Goal: Check status: Check status

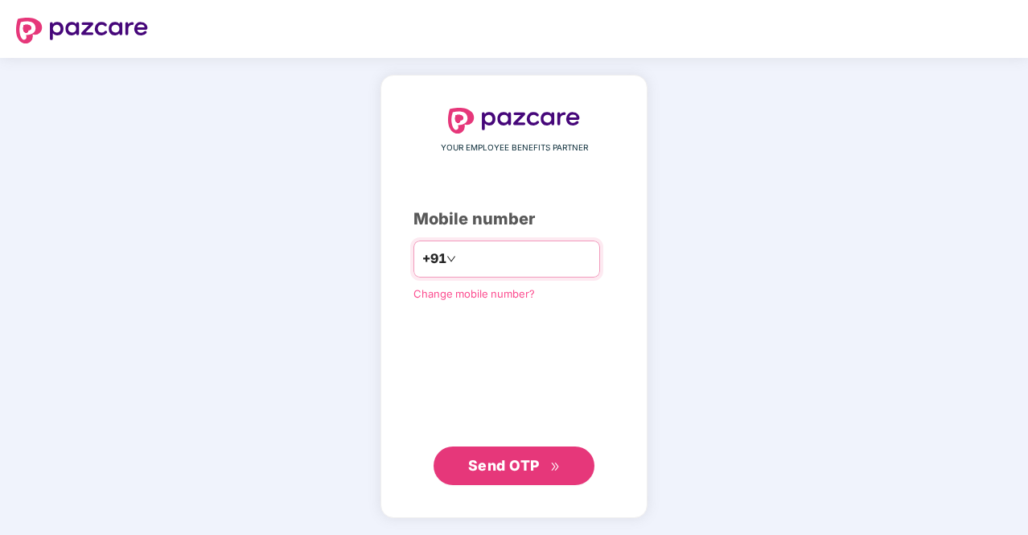
click at [478, 261] on input "number" at bounding box center [525, 259] width 132 height 26
type input "**********"
click at [527, 447] on button "Send OTP" at bounding box center [513, 465] width 161 height 39
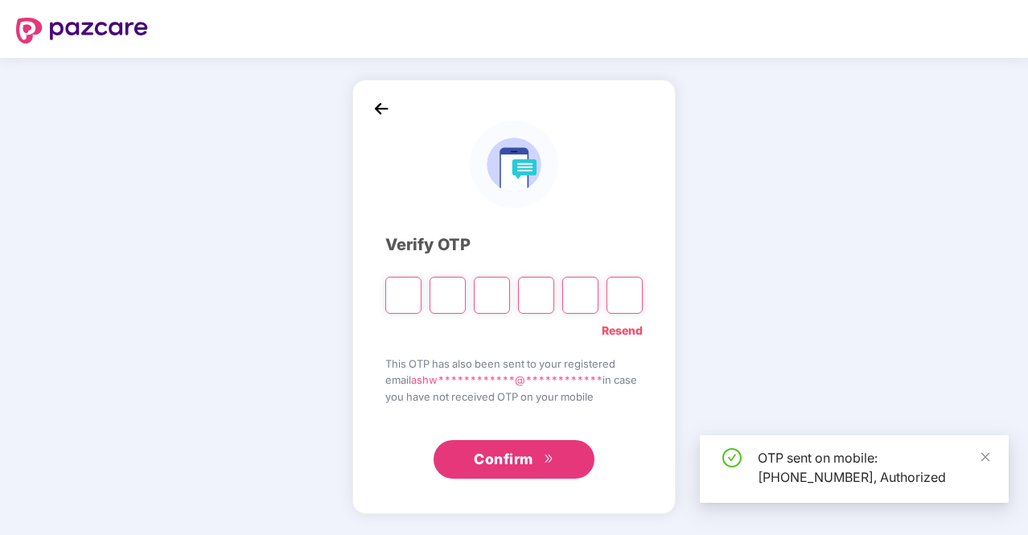
click at [405, 297] on input "Please enter verification code. Digit 1" at bounding box center [403, 295] width 36 height 37
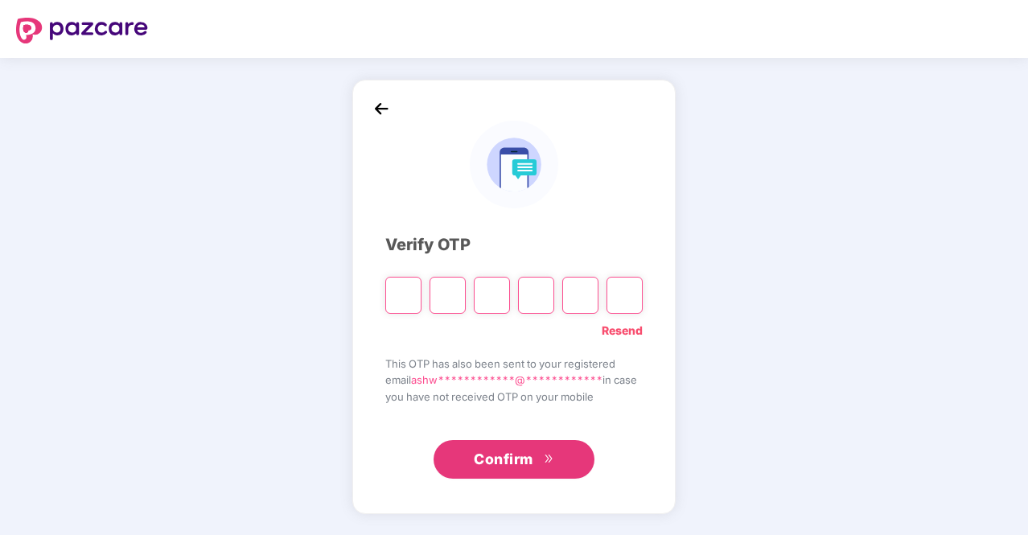
type input "*"
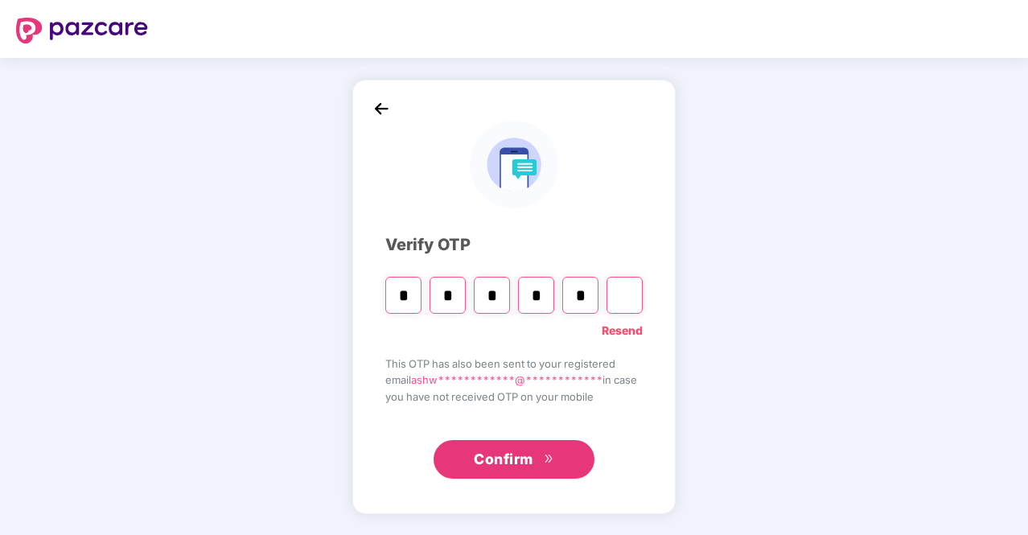
type input "*"
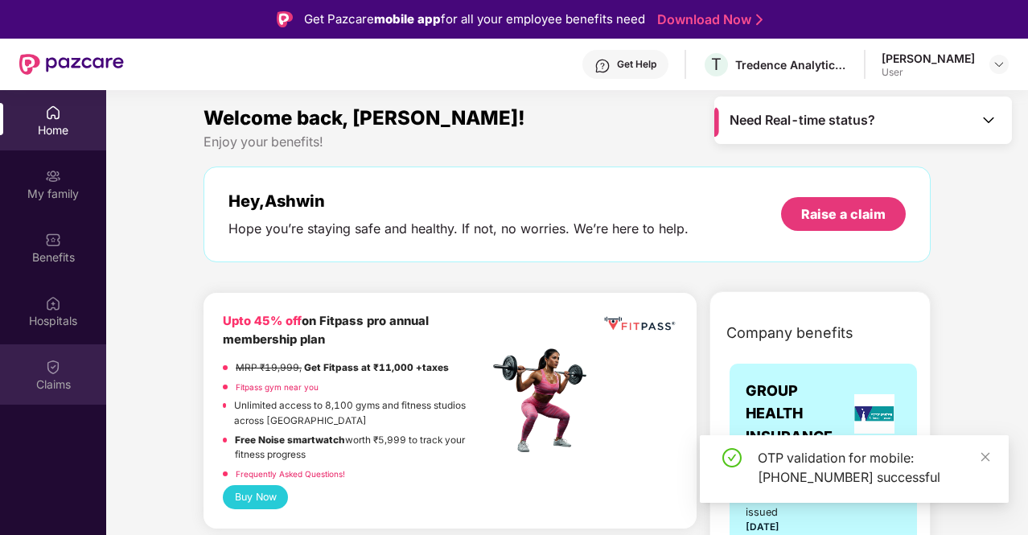
click at [55, 377] on div "Claims" at bounding box center [53, 384] width 106 height 16
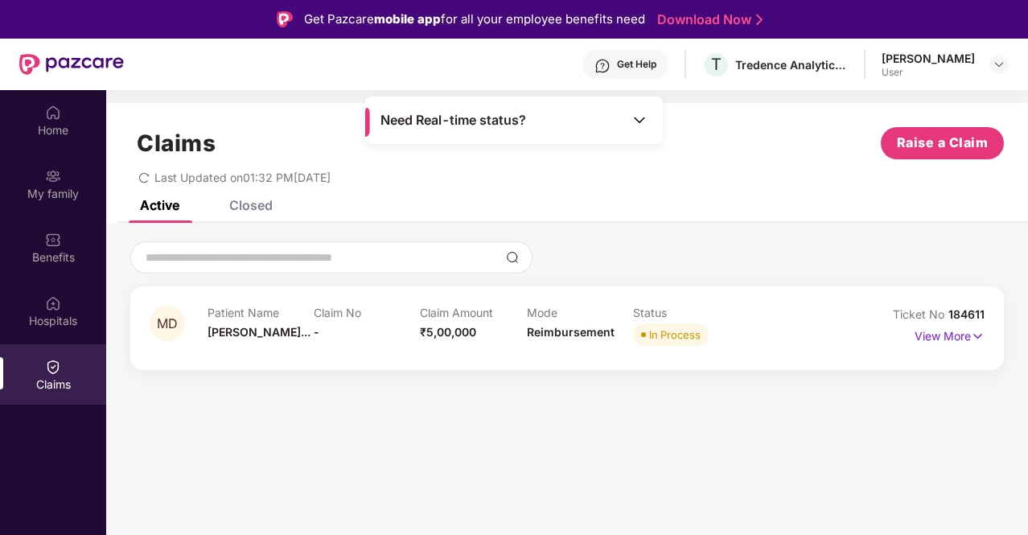
click at [635, 119] on img at bounding box center [639, 120] width 16 height 16
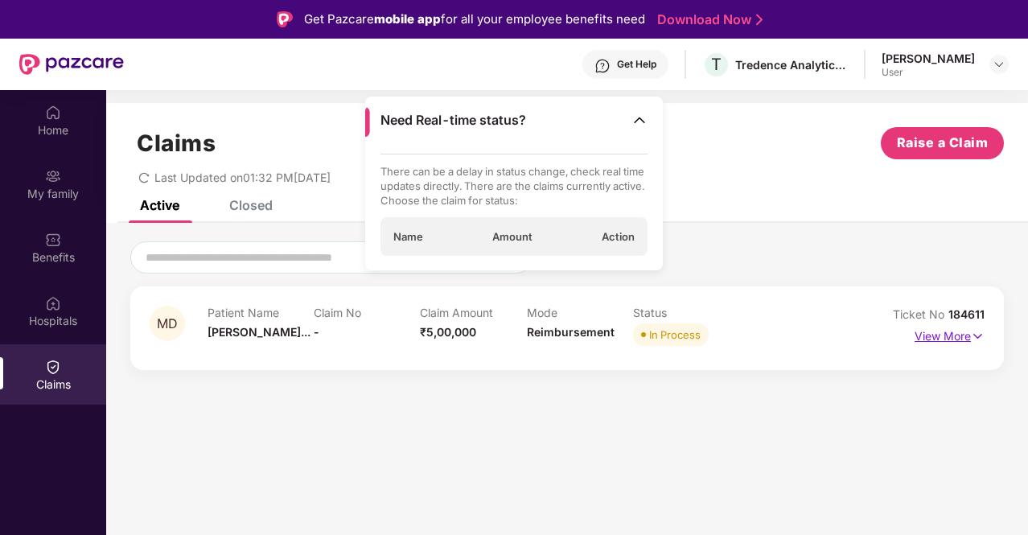
click at [964, 335] on p "View More" at bounding box center [949, 334] width 70 height 22
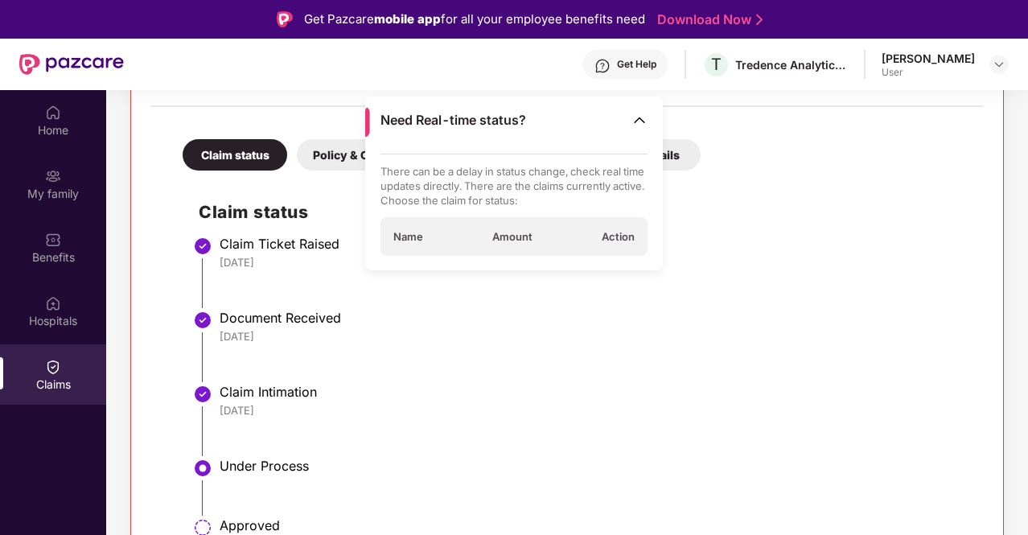
scroll to position [367, 0]
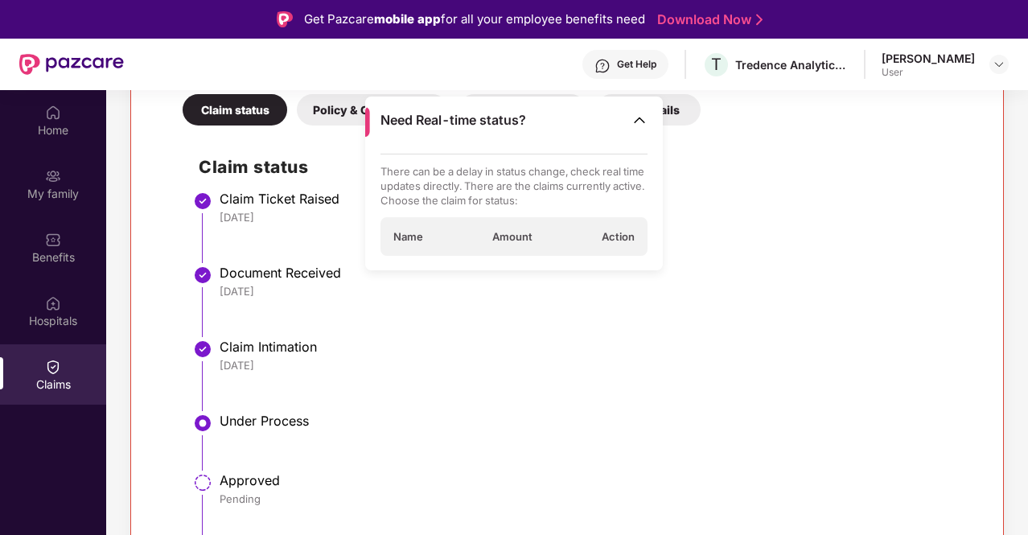
click at [568, 184] on p "There can be a delay in status change, check real time updates directly. There …" at bounding box center [514, 185] width 268 height 43
click at [643, 118] on img at bounding box center [639, 120] width 16 height 16
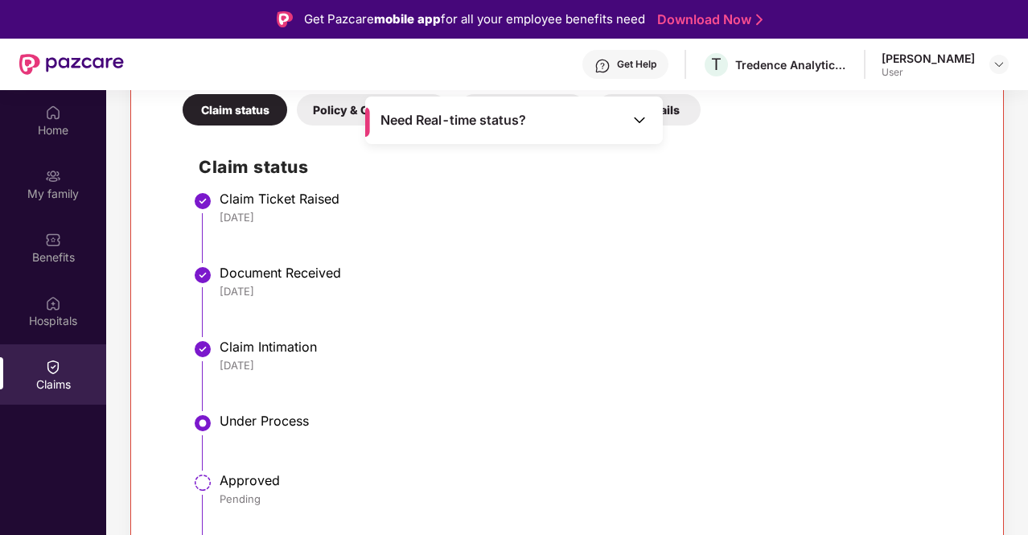
scroll to position [125, 0]
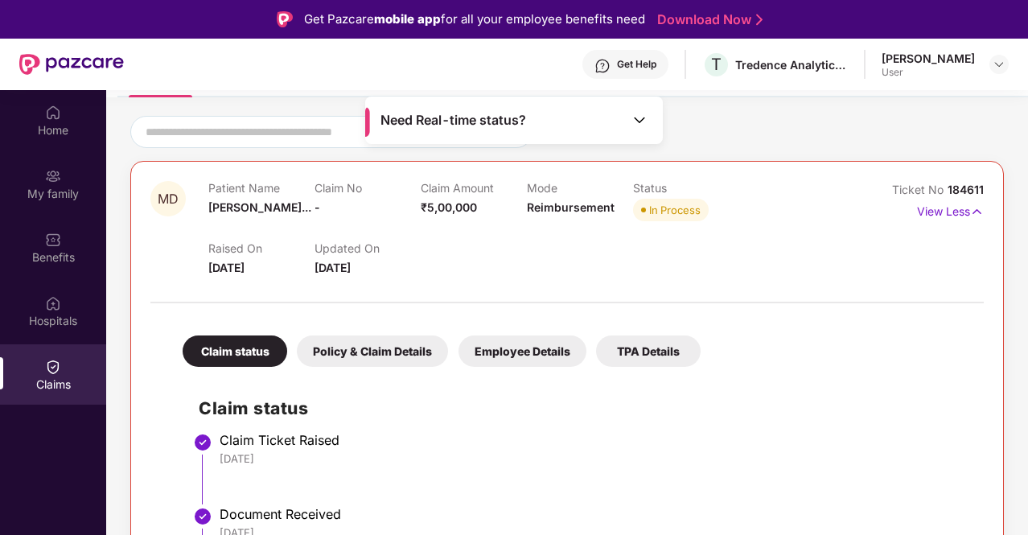
click at [368, 342] on div "Policy & Claim Details" at bounding box center [372, 350] width 151 height 31
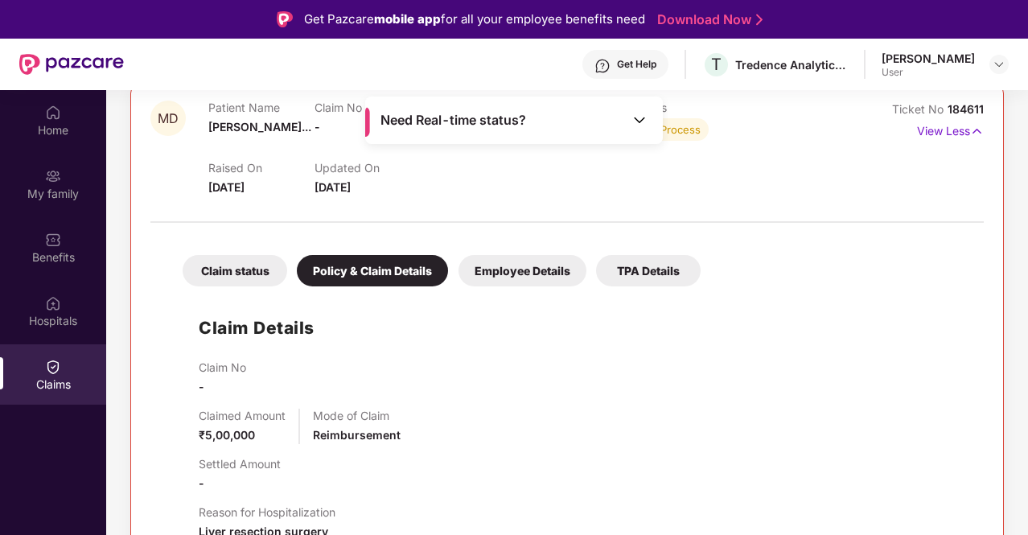
click at [499, 266] on div "Employee Details" at bounding box center [522, 270] width 128 height 31
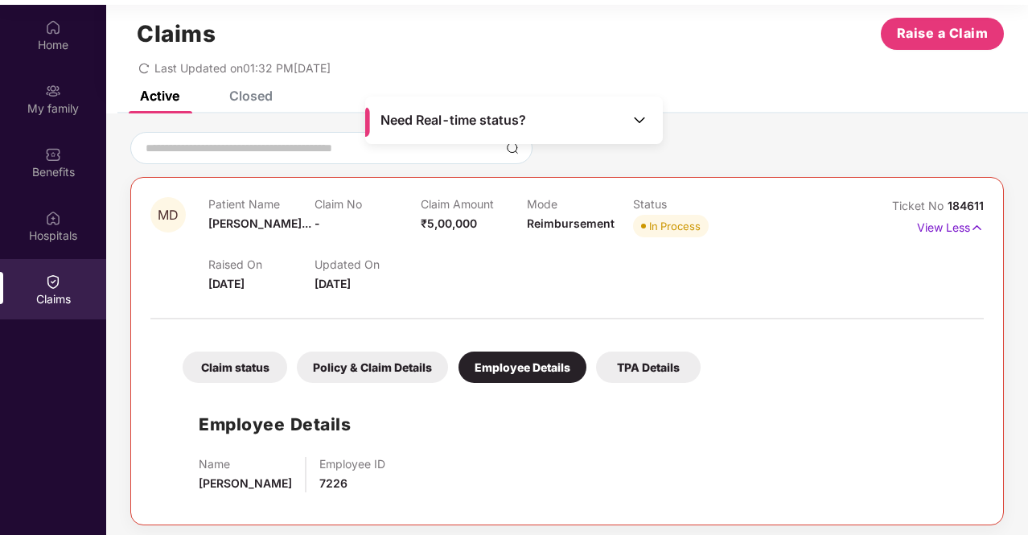
scroll to position [90, 0]
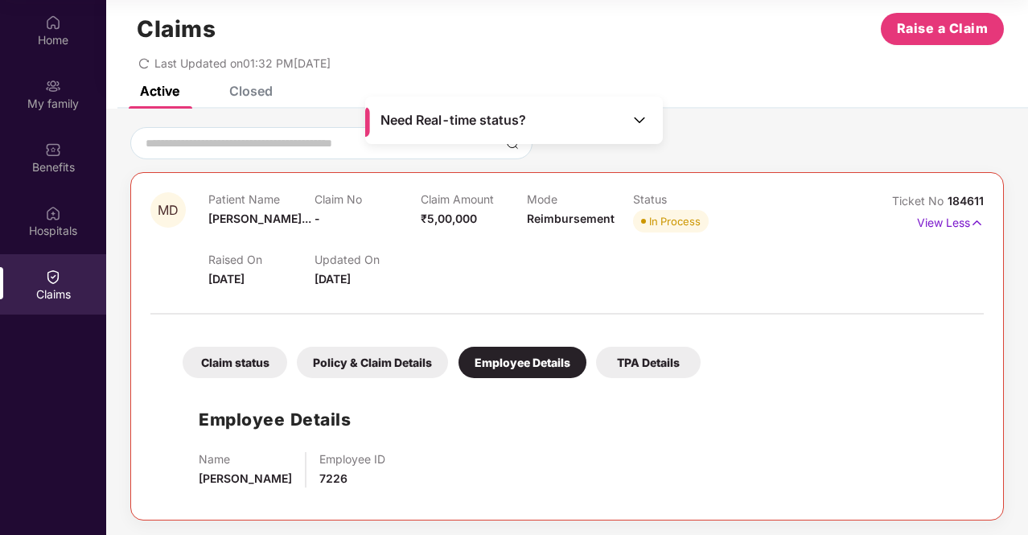
click at [685, 371] on div "TPA Details" at bounding box center [648, 362] width 105 height 31
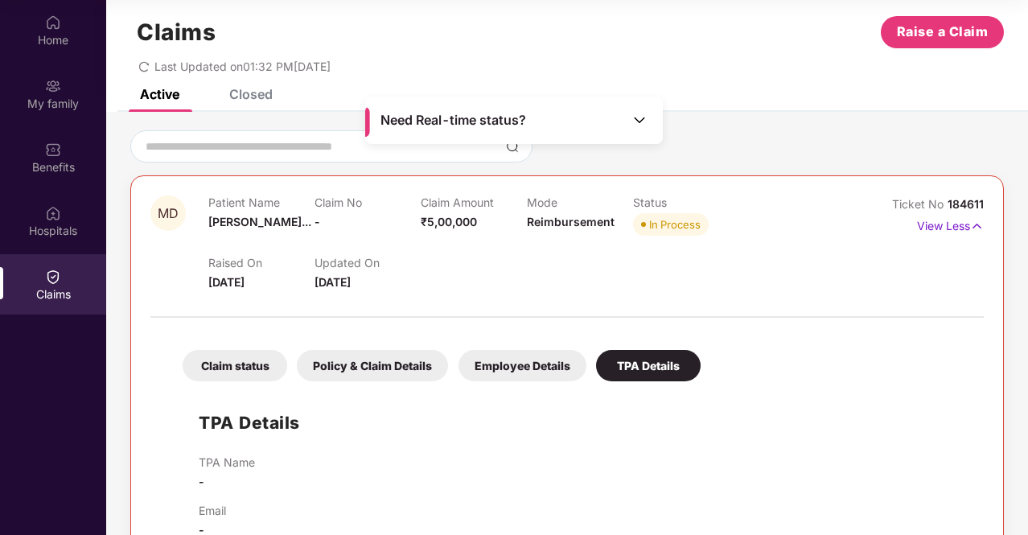
scroll to position [0, 0]
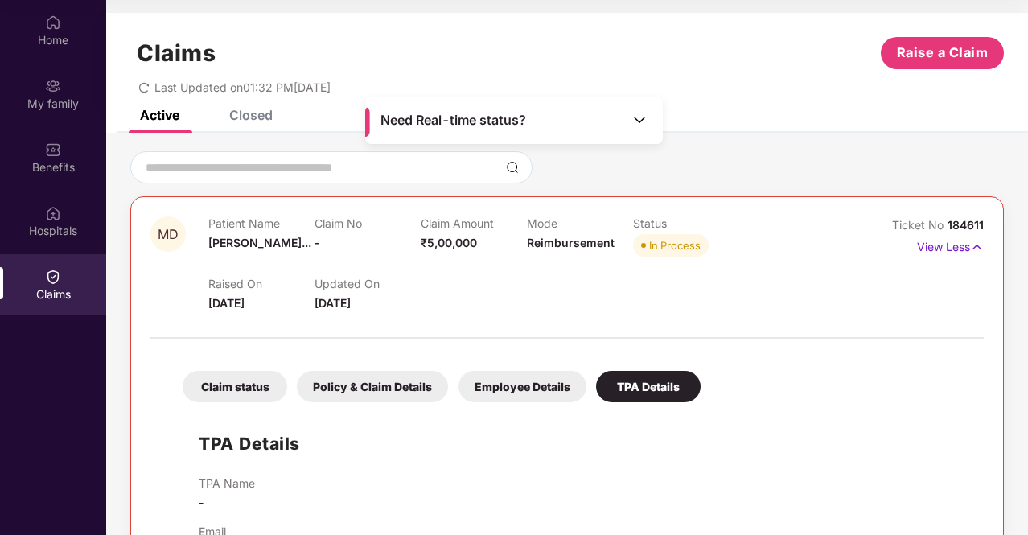
click at [252, 390] on div "Claim status" at bounding box center [235, 386] width 105 height 31
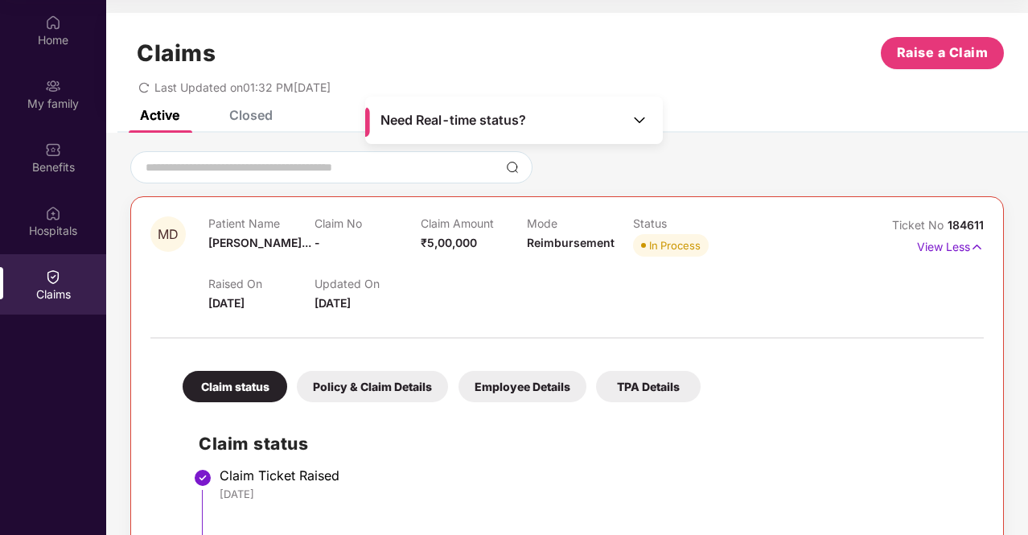
drag, startPoint x: 315, startPoint y: 302, endPoint x: 417, endPoint y: 296, distance: 101.5
click at [417, 296] on div "Updated On [DATE]" at bounding box center [367, 294] width 106 height 35
click at [477, 302] on div "Raised On [DATE] Updated On [DATE]" at bounding box center [526, 286] width 636 height 51
click at [51, 43] on div "Home" at bounding box center [53, 40] width 106 height 16
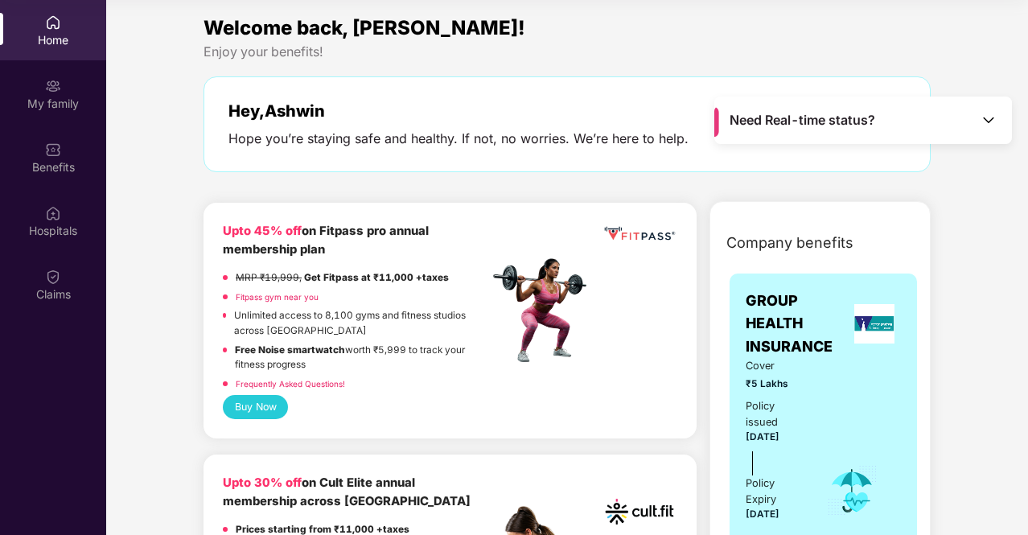
drag, startPoint x: 310, startPoint y: 228, endPoint x: 350, endPoint y: 246, distance: 44.3
click at [344, 244] on div "Upto 45% off on Fitpass pro annual membership plan" at bounding box center [355, 241] width 265 height 38
click at [352, 246] on div "Upto 45% off on Fitpass pro annual membership plan" at bounding box center [355, 241] width 265 height 38
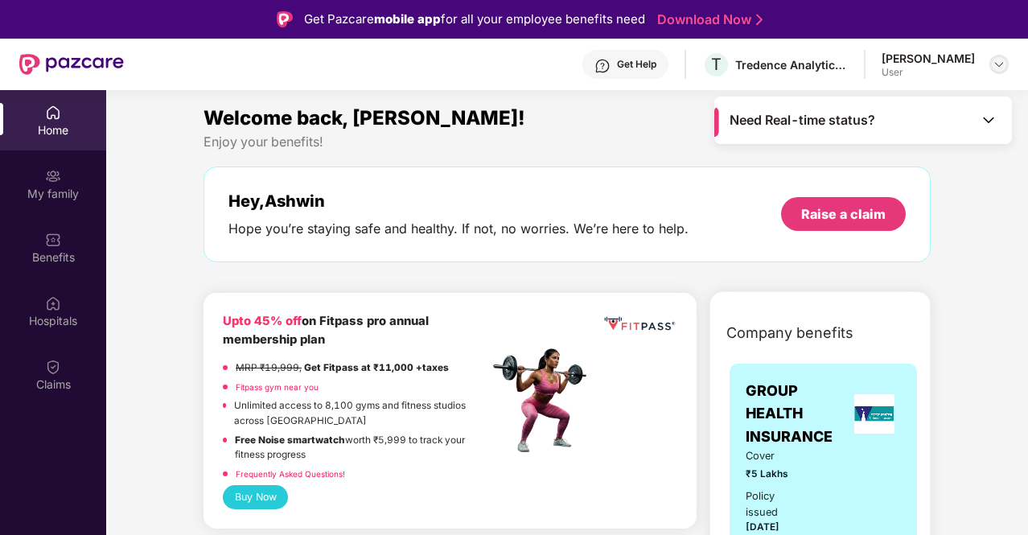
click at [998, 62] on img at bounding box center [998, 64] width 13 height 13
click at [581, 131] on div "Welcome back, [PERSON_NAME]!" at bounding box center [566, 118] width 727 height 31
click at [39, 187] on div "My family" at bounding box center [53, 194] width 106 height 16
